Goal: Transaction & Acquisition: Subscribe to service/newsletter

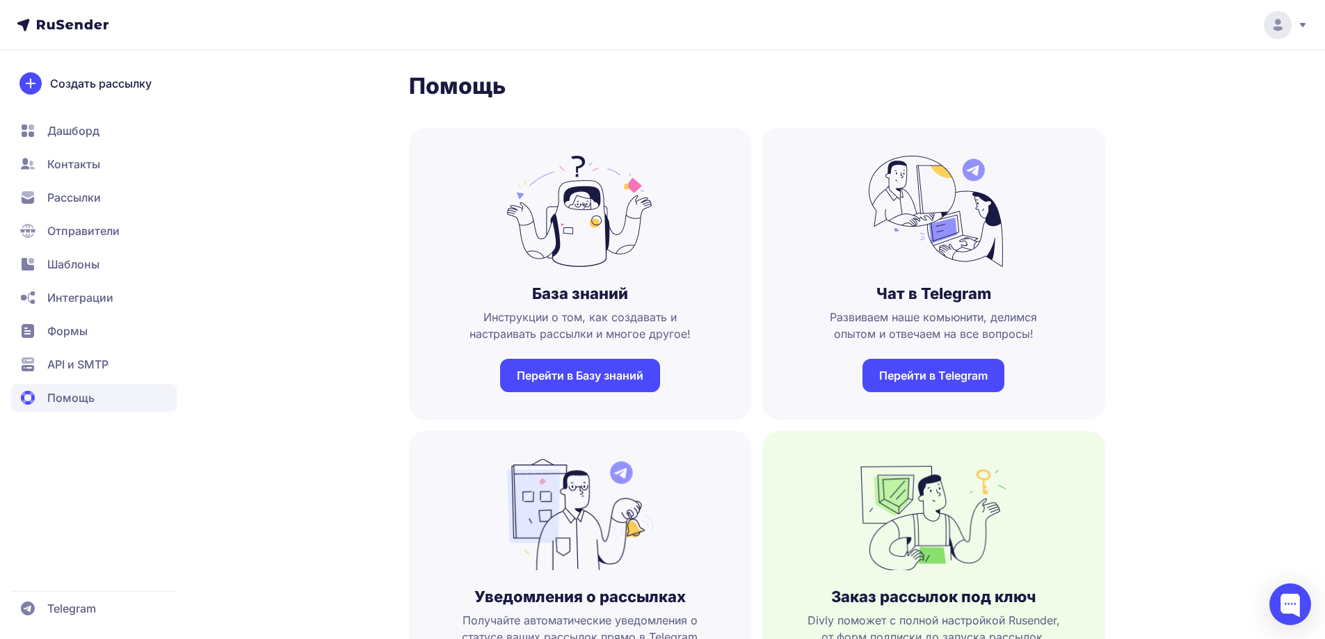
click at [1284, 19] on circle at bounding box center [1278, 25] width 28 height 28
click at [1195, 88] on link "[DEMOGRAPHIC_DATA]" at bounding box center [1183, 96] width 234 height 28
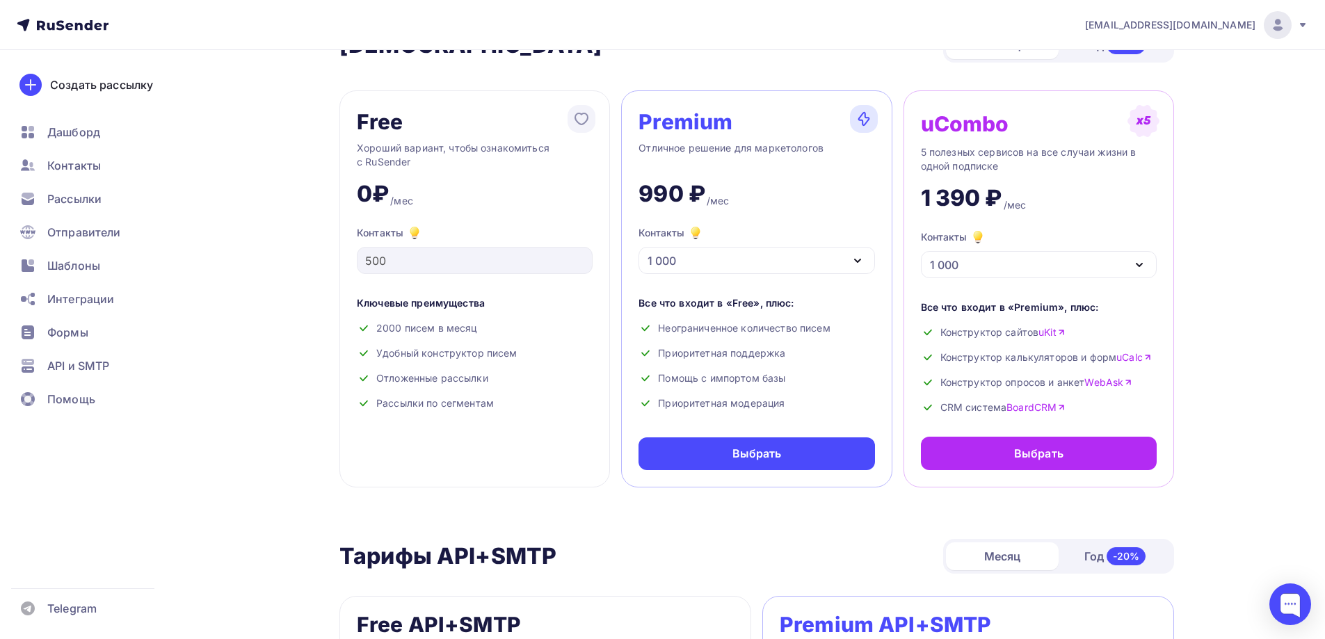
scroll to position [70, 0]
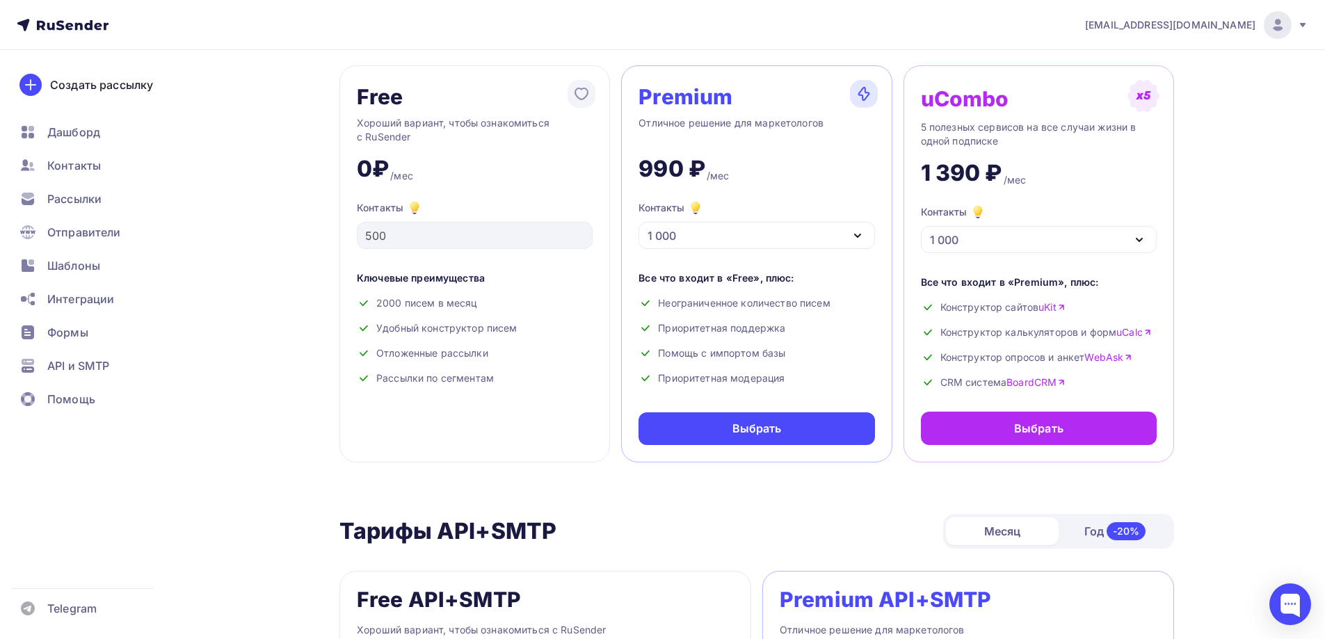
click at [702, 229] on div "1 000" at bounding box center [757, 235] width 236 height 27
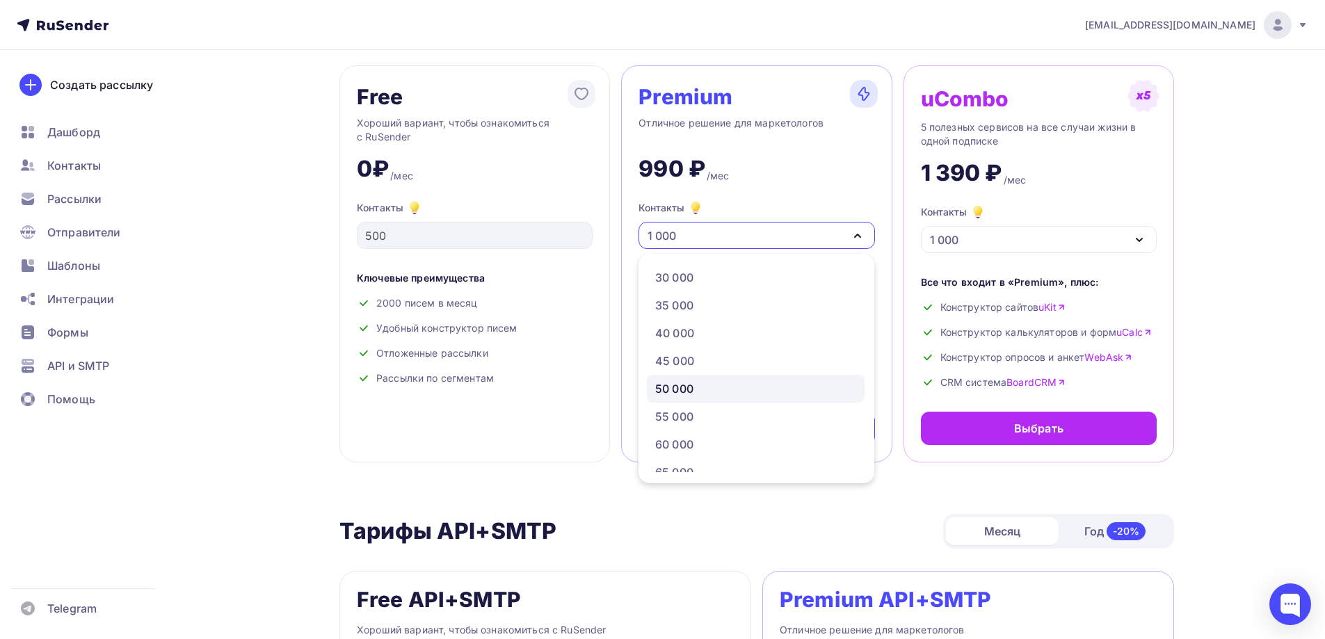
scroll to position [348, 0]
click at [705, 407] on div "60 000" at bounding box center [755, 404] width 201 height 17
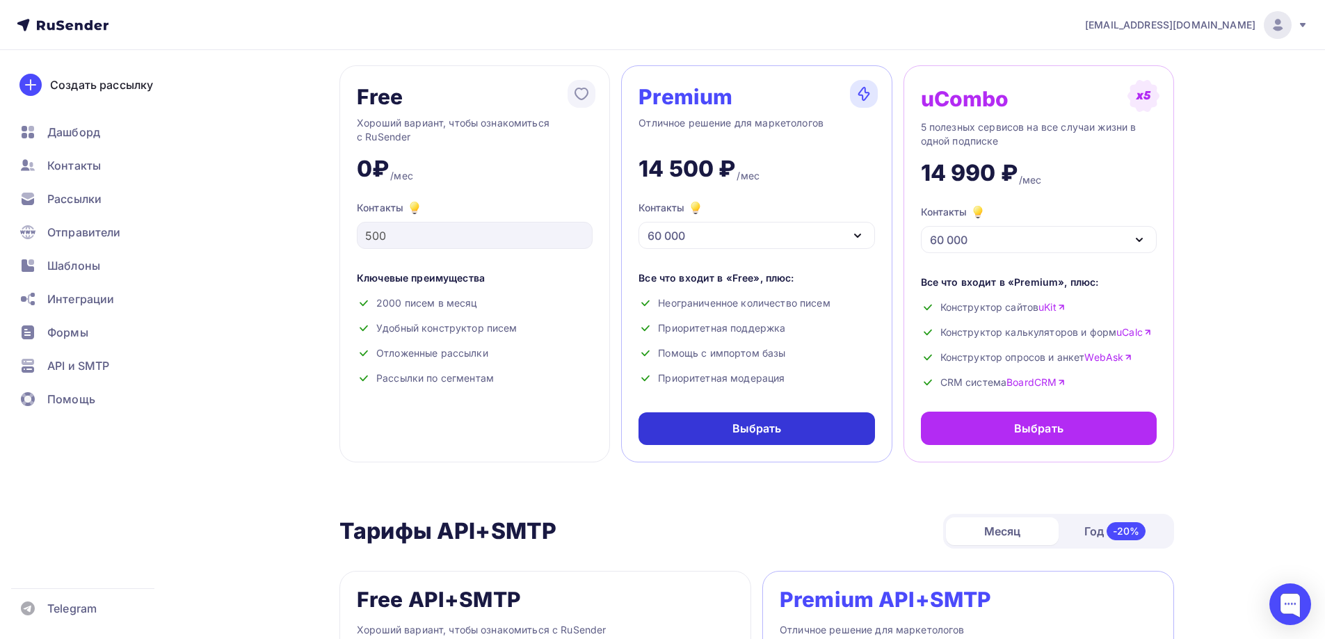
click at [761, 427] on div "Выбрать" at bounding box center [756, 429] width 49 height 16
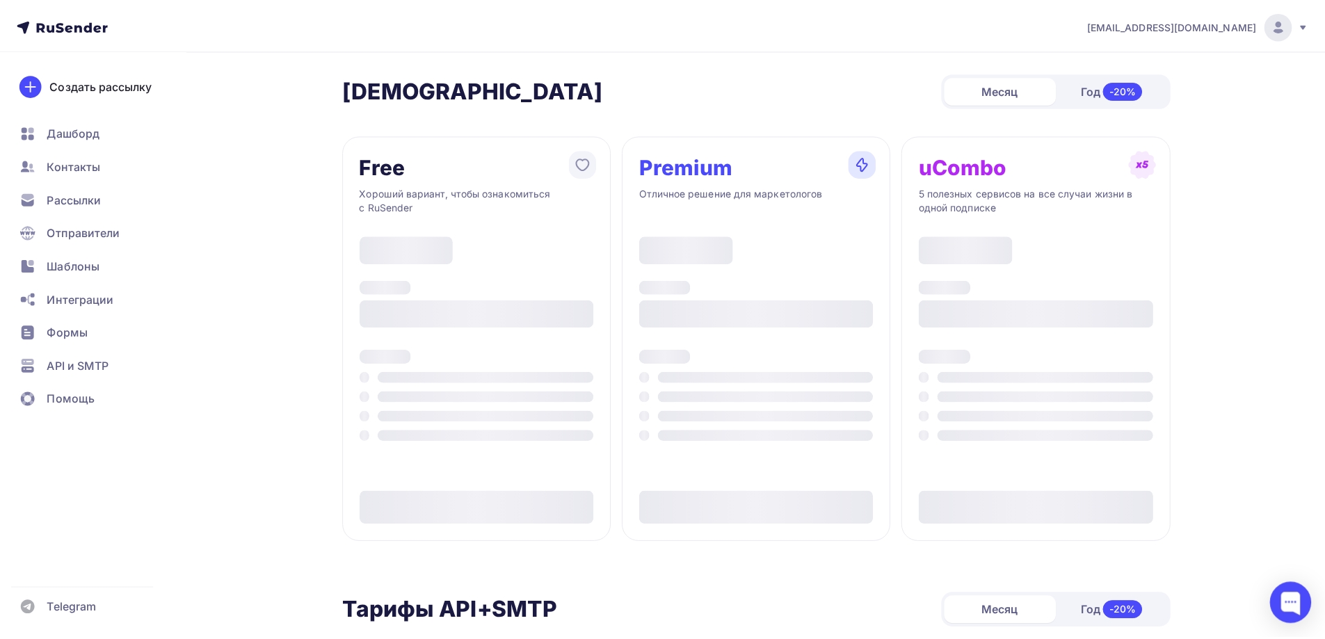
scroll to position [70, 0]
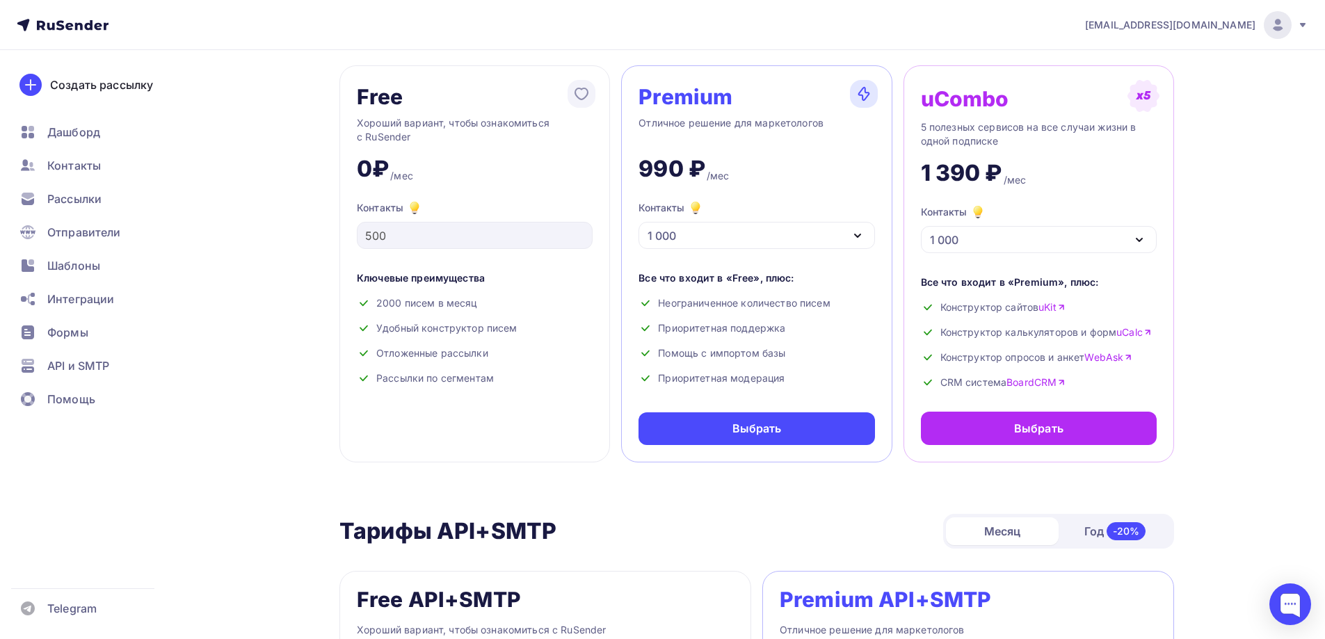
click at [721, 228] on div "1 000" at bounding box center [757, 235] width 236 height 27
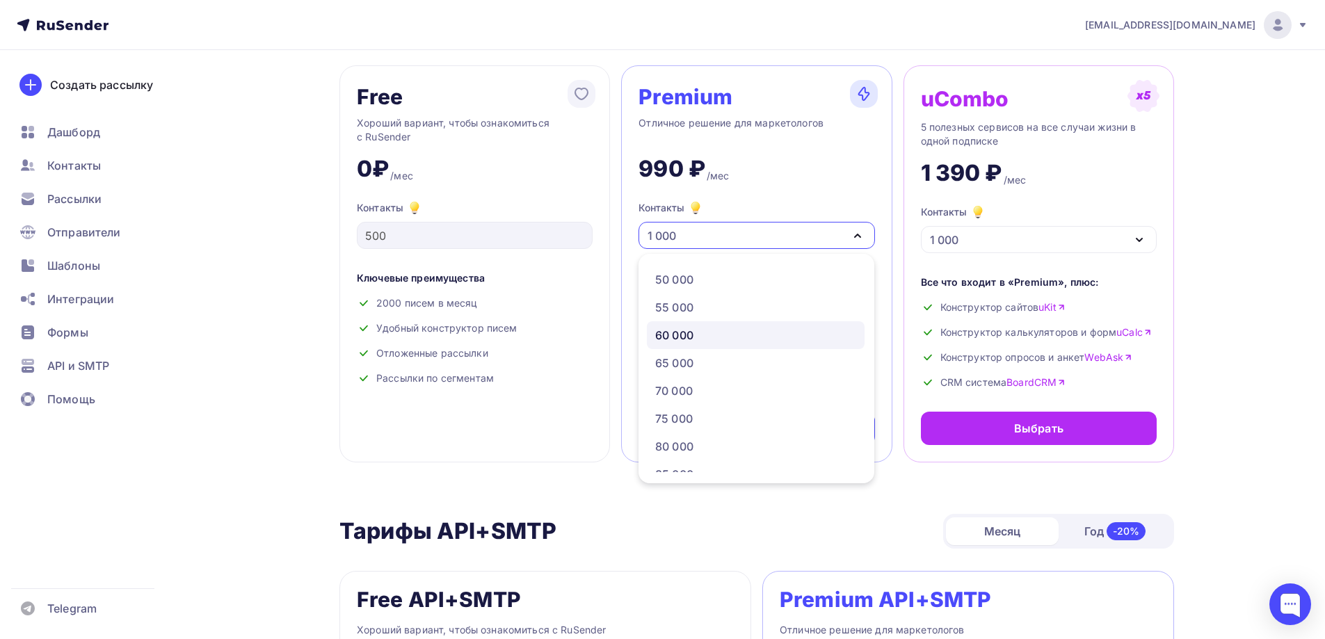
scroll to position [417, 0]
click at [695, 367] on div "65 000" at bounding box center [755, 362] width 201 height 17
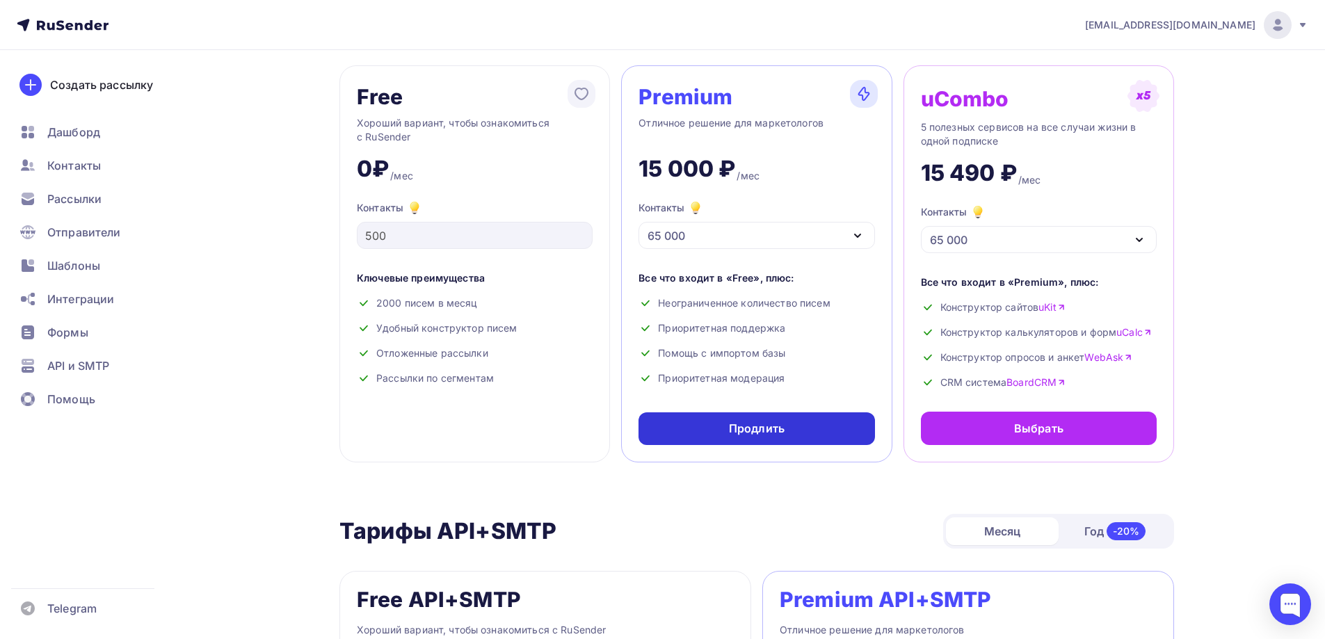
click at [733, 433] on div "Продлить" at bounding box center [757, 429] width 56 height 16
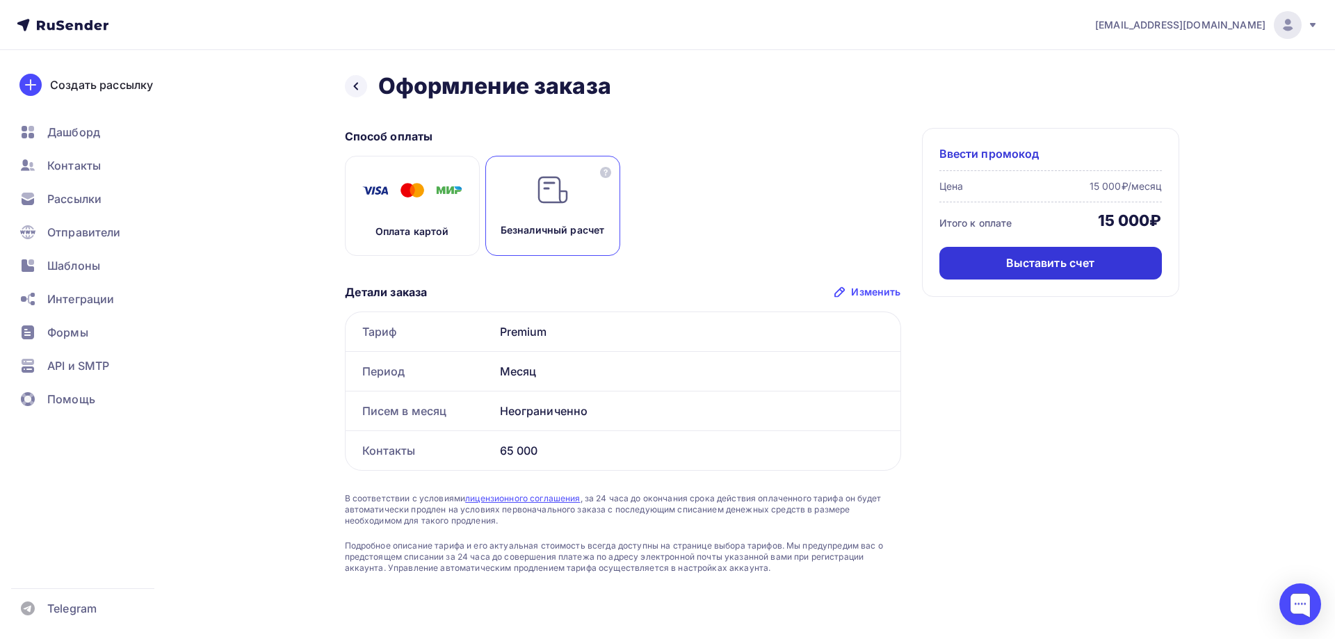
click at [1019, 265] on div "Выставить счет" at bounding box center [1050, 263] width 89 height 16
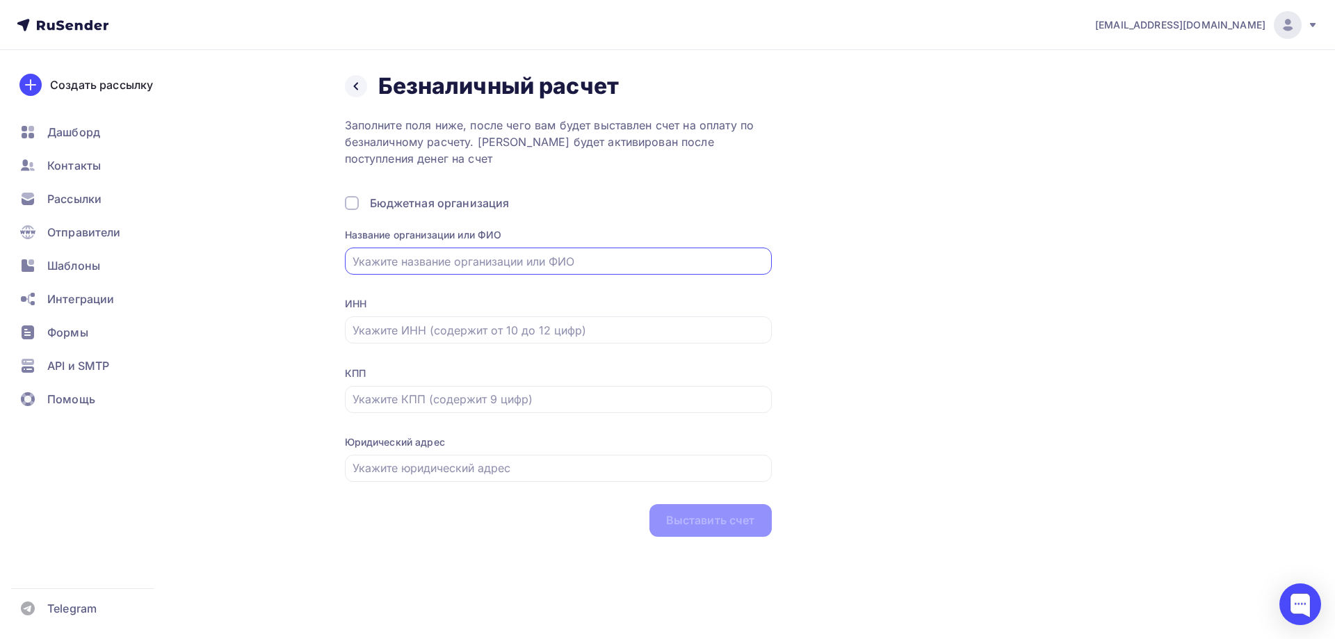
click at [429, 268] on input "text" at bounding box center [558, 261] width 411 height 17
type input "ИП [PERSON_NAME]"
click at [456, 334] on input "text" at bounding box center [558, 330] width 411 height 17
type input "431206565969"
click at [450, 464] on input "text" at bounding box center [558, 468] width 411 height 17
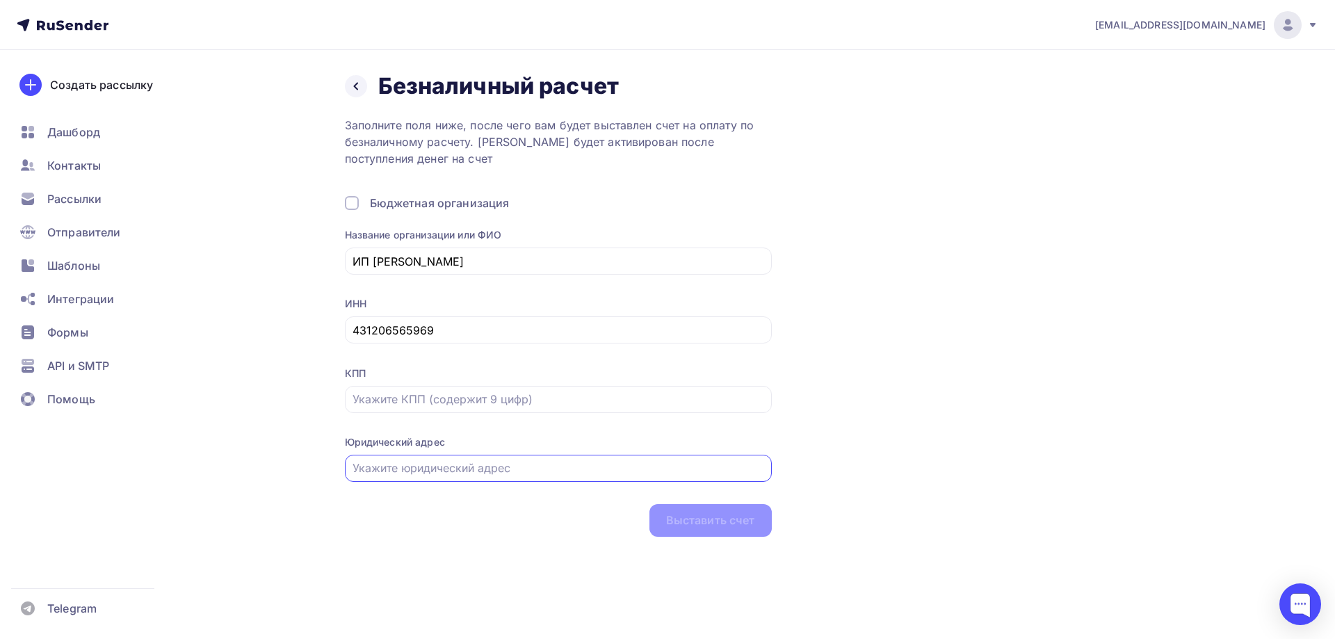
type input "г. [STREET_ADDRESS]"
drag, startPoint x: 460, startPoint y: 396, endPoint x: 458, endPoint y: 407, distance: 10.8
click at [460, 396] on input "text" at bounding box center [558, 399] width 411 height 17
type input "000000000"
click at [709, 519] on div "Выставить счет" at bounding box center [710, 521] width 89 height 16
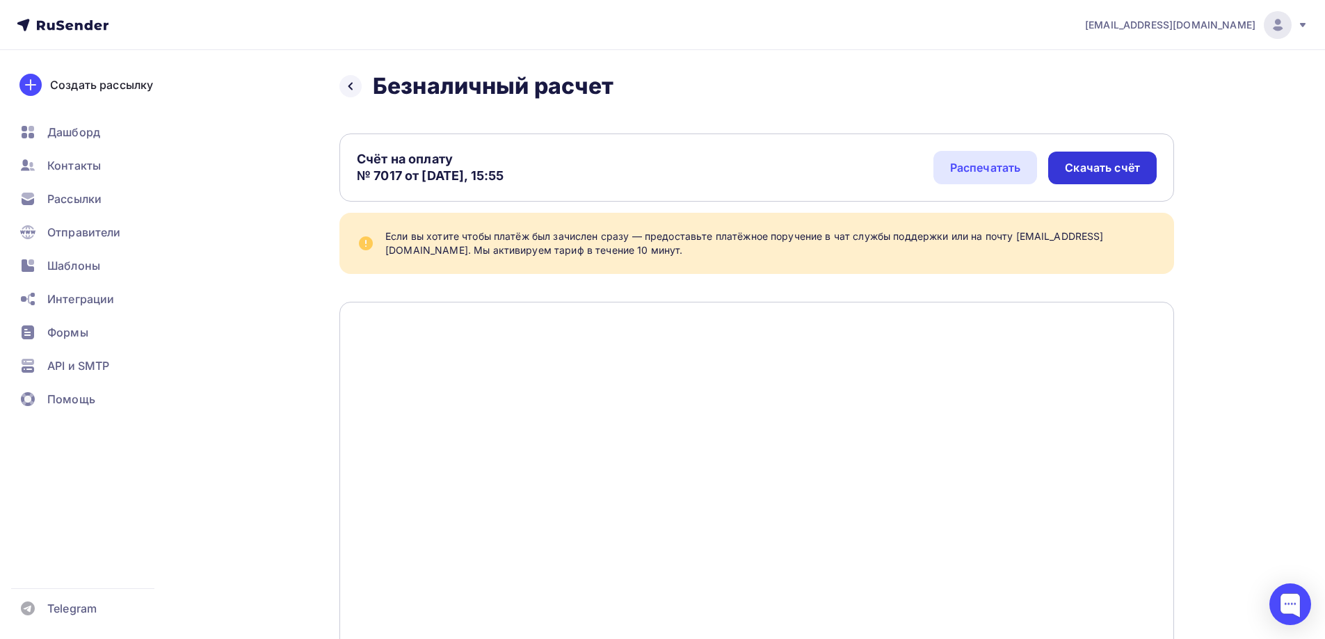
click at [1097, 168] on div "Скачать счёт" at bounding box center [1102, 168] width 75 height 16
